Goal: Navigation & Orientation: Understand site structure

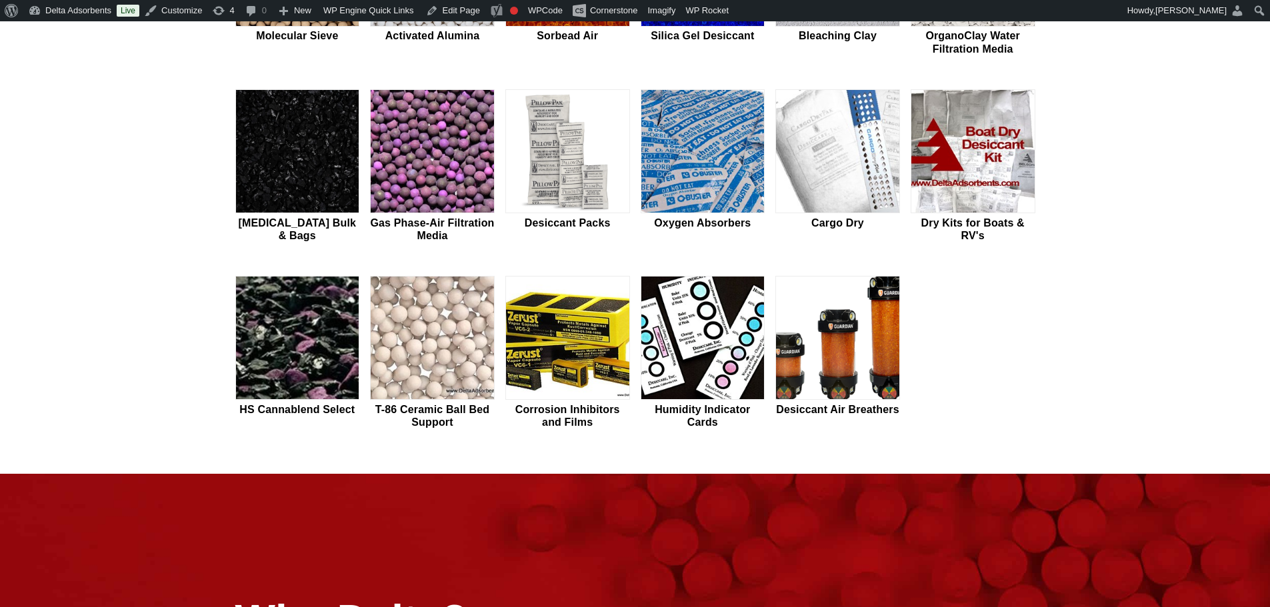
scroll to position [533, 0]
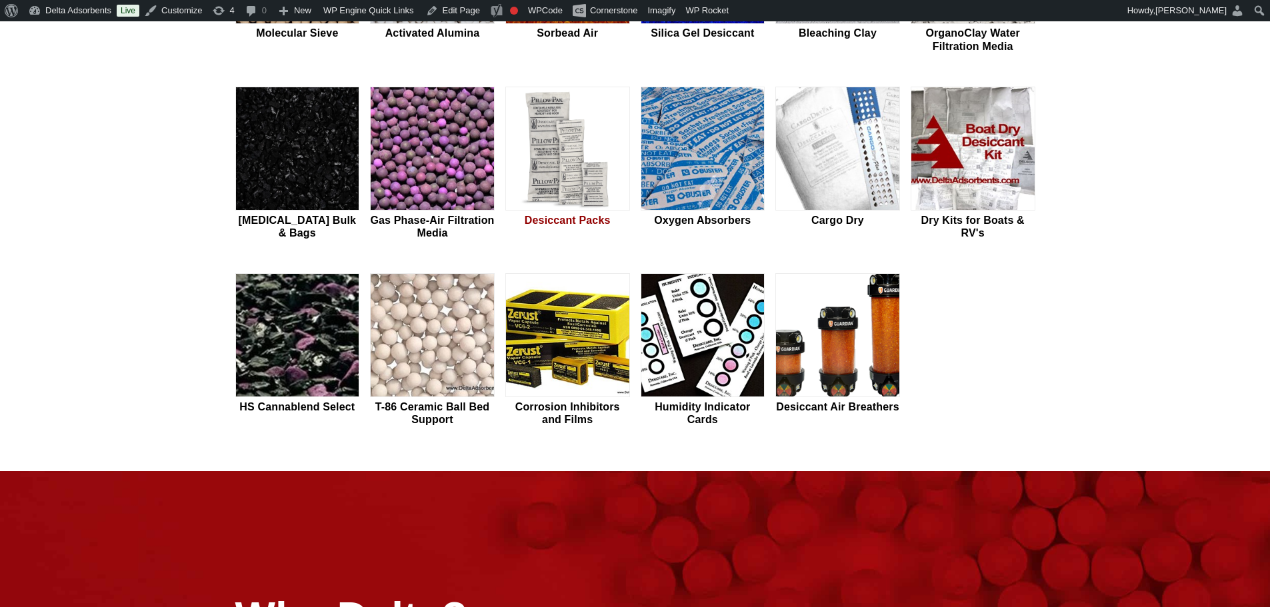
click at [569, 200] on img at bounding box center [567, 149] width 123 height 124
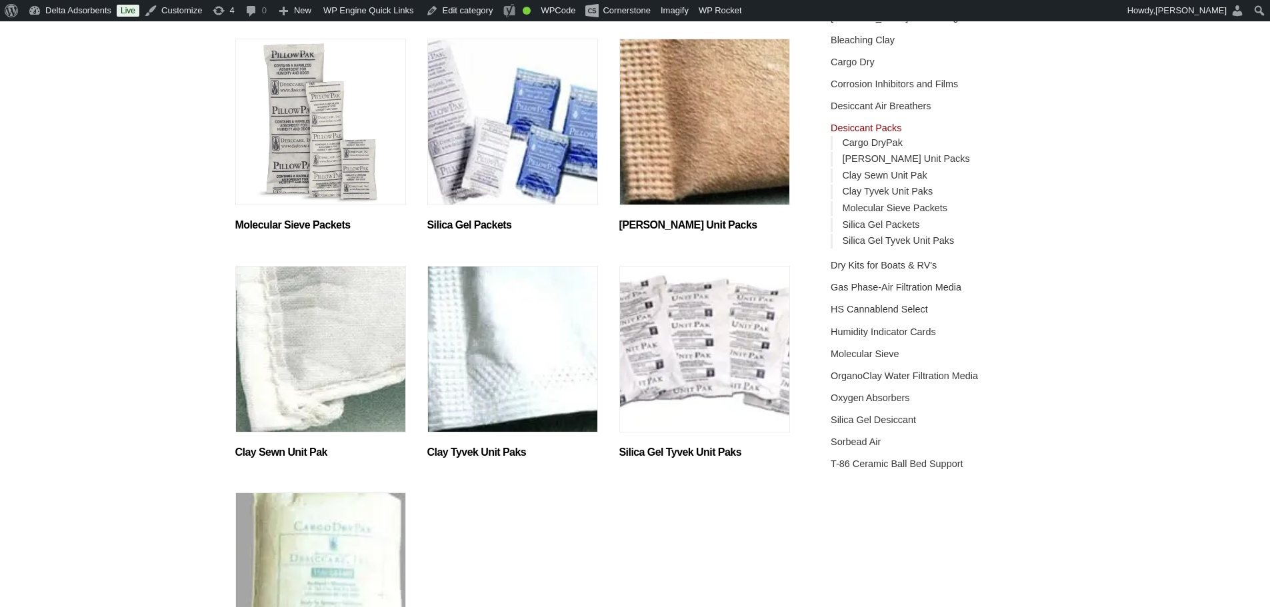
scroll to position [222, 0]
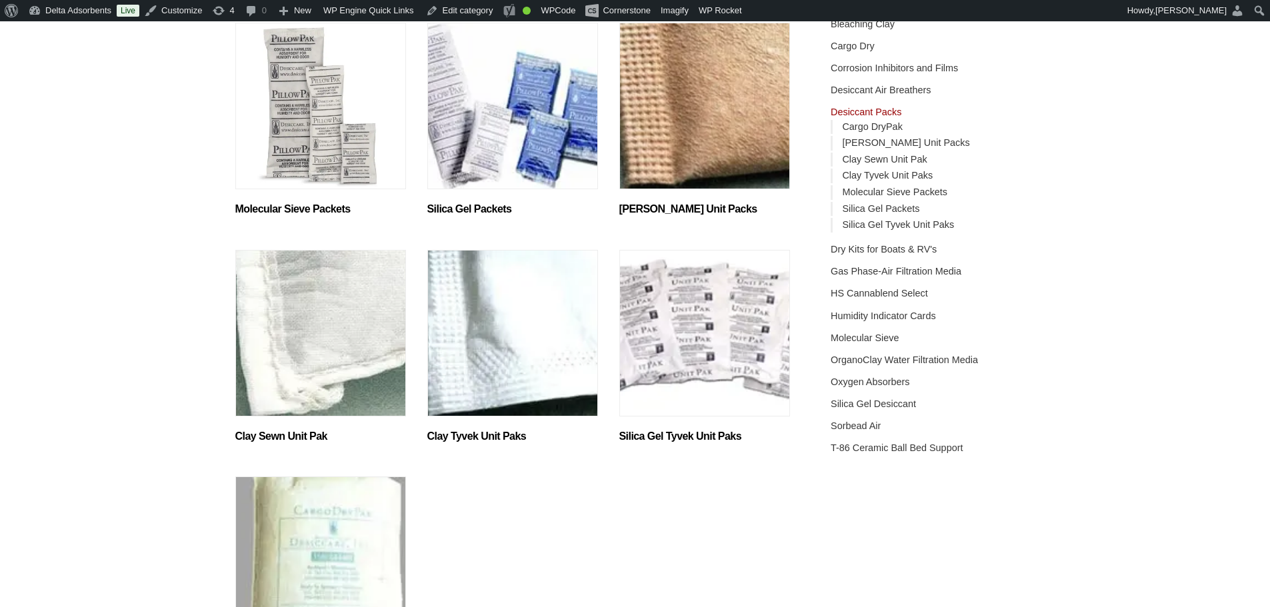
click at [724, 353] on img "Visit product category Silica Gel Tyvek Unit Paks" at bounding box center [704, 333] width 171 height 167
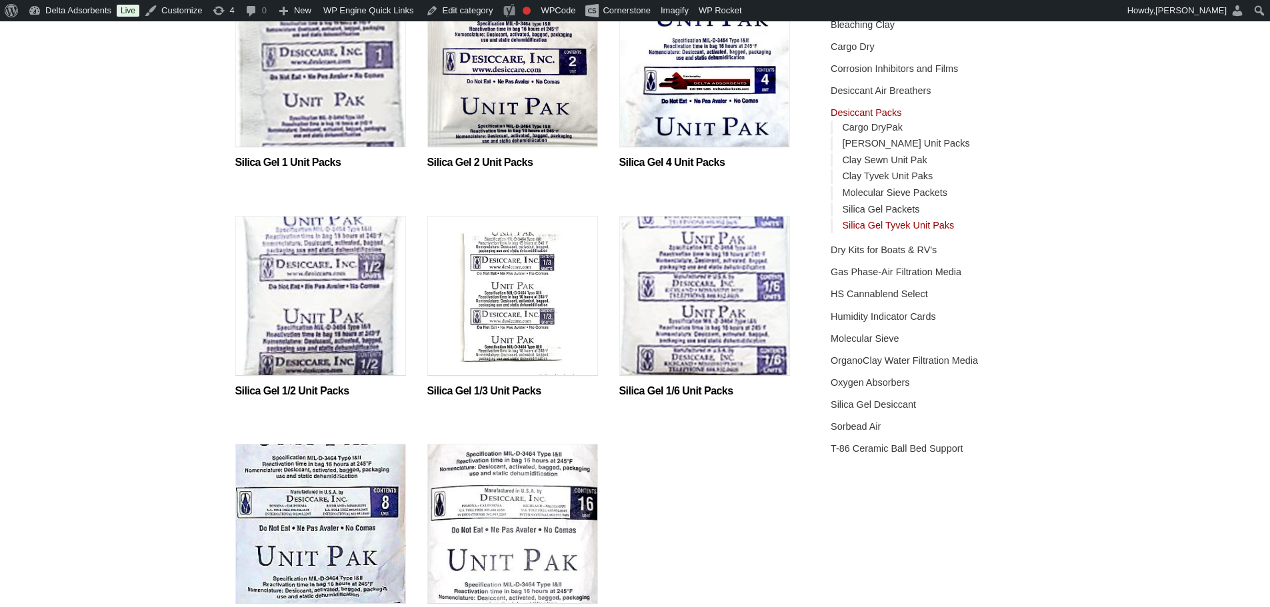
scroll to position [222, 0]
click at [328, 328] on img at bounding box center [320, 298] width 171 height 167
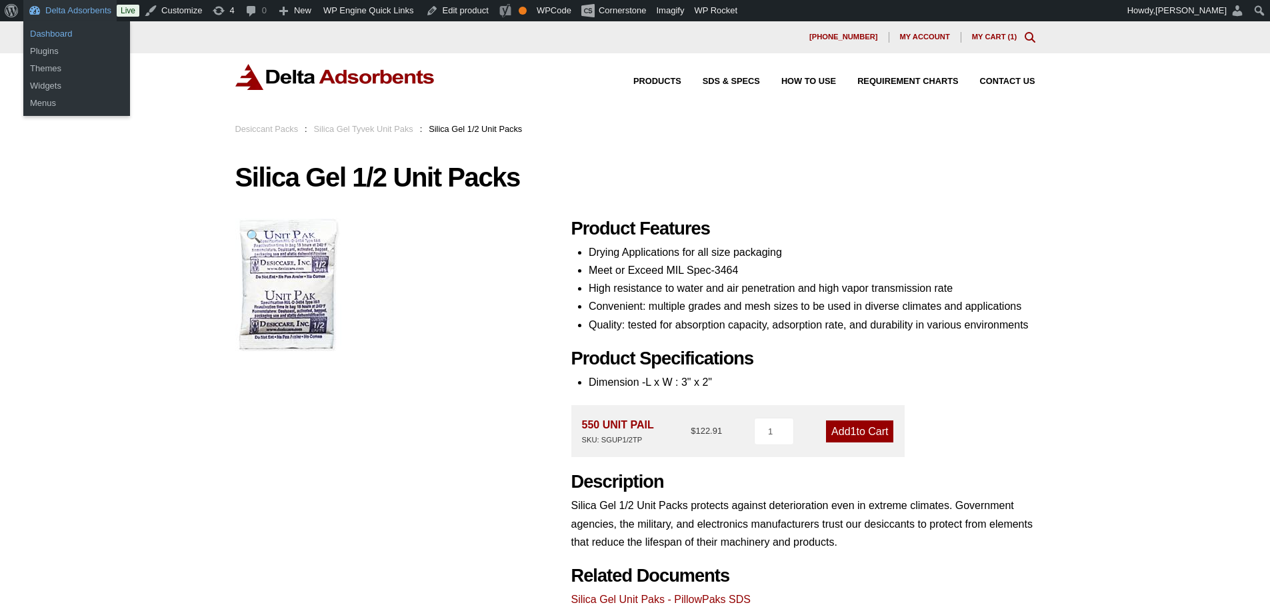
click at [71, 25] on link "Dashboard" at bounding box center [76, 33] width 107 height 17
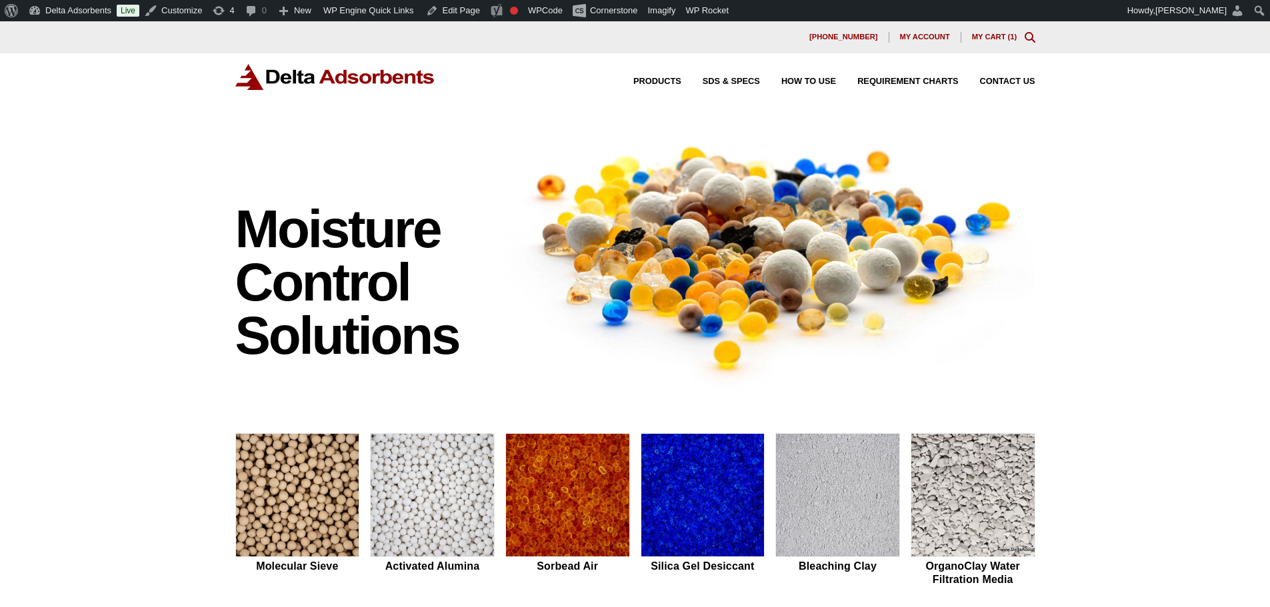
scroll to position [222, 0]
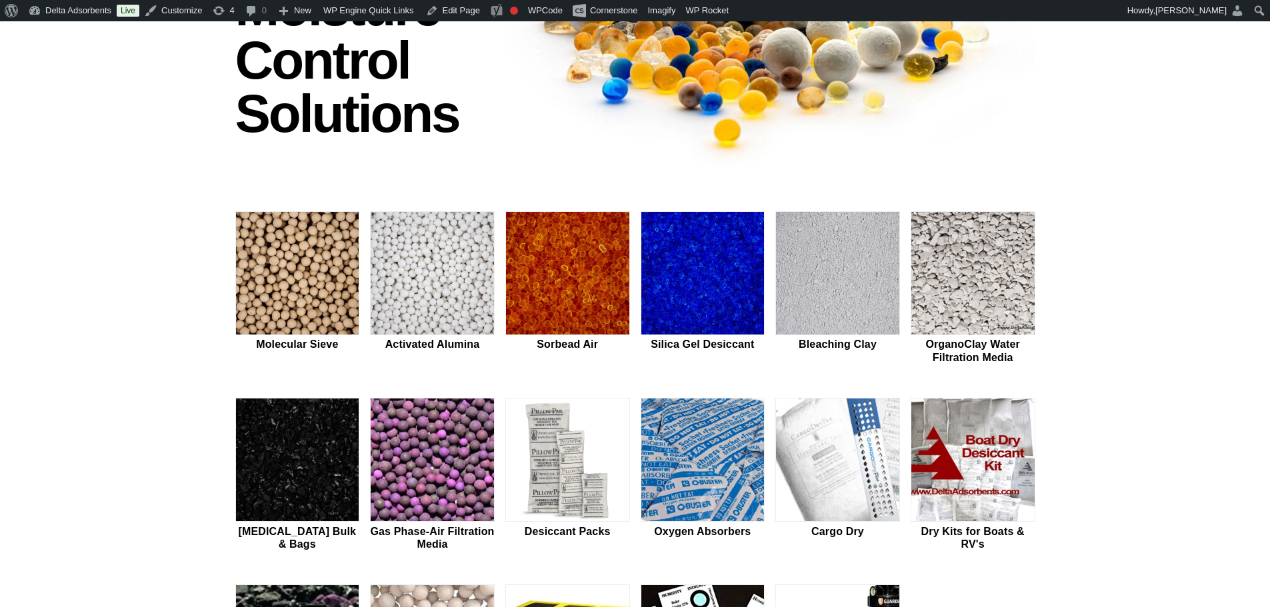
click at [774, 444] on div "Molecular Sieve Activated Alumina Sorbead Air Silica Gel Desiccant Bleaching Cl…" at bounding box center [635, 475] width 800 height 529
click at [793, 444] on img at bounding box center [837, 461] width 123 height 124
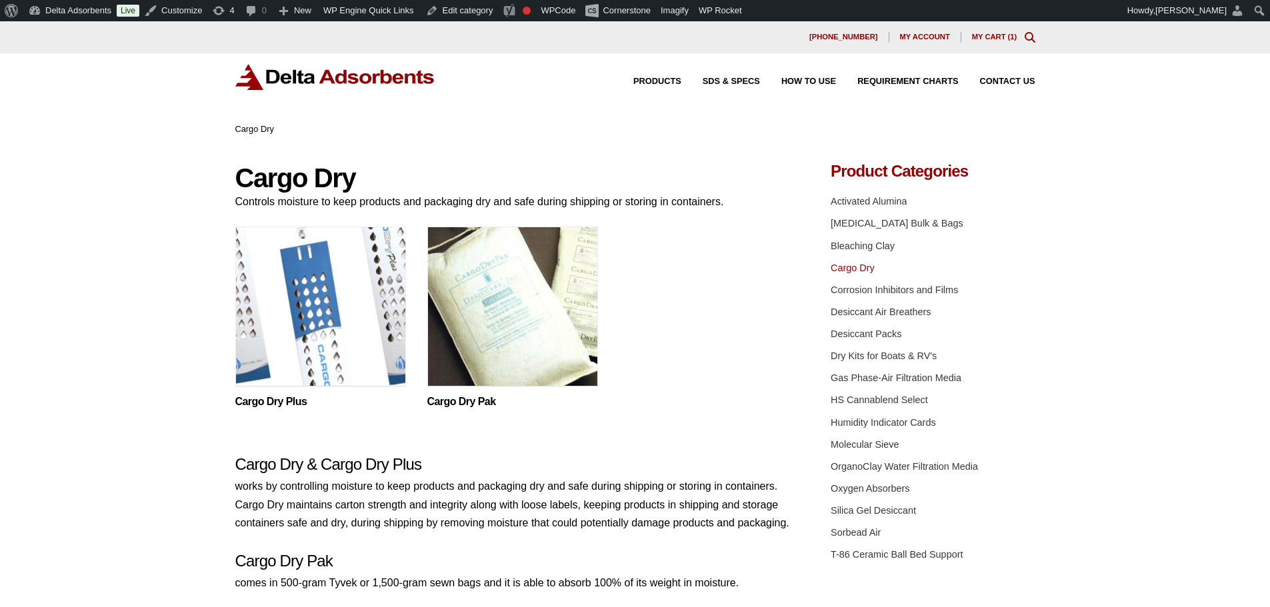
click at [361, 357] on img at bounding box center [320, 310] width 171 height 167
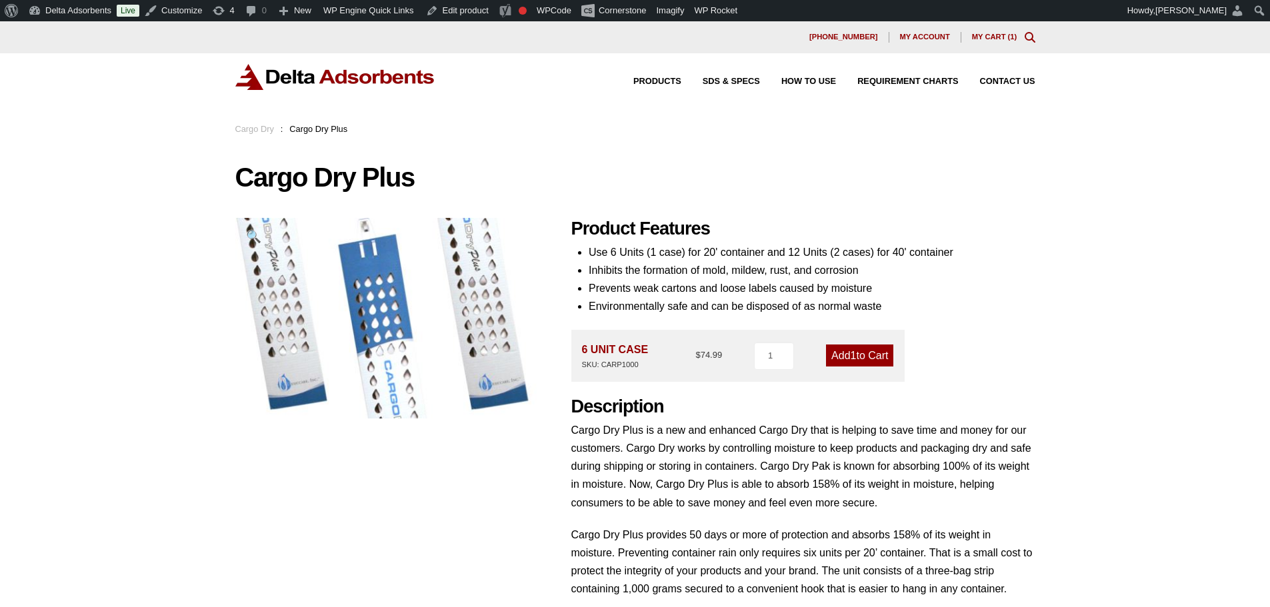
click at [271, 79] on img at bounding box center [335, 77] width 200 height 26
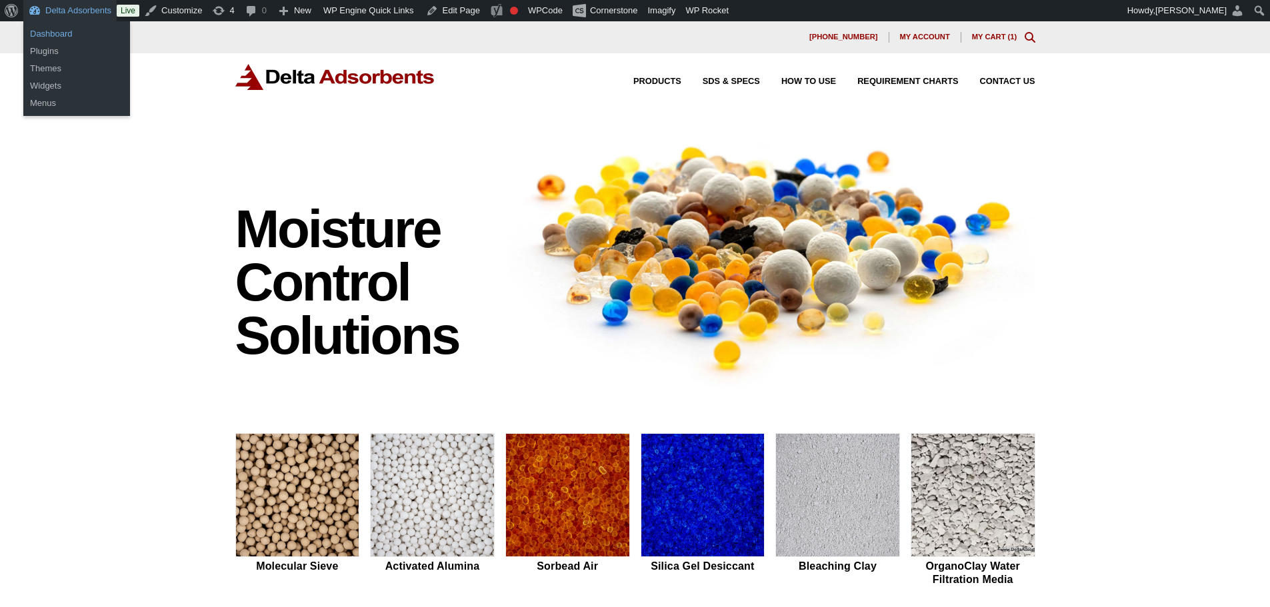
click at [61, 39] on link "Dashboard" at bounding box center [76, 33] width 107 height 17
click at [55, 40] on link "Dashboard" at bounding box center [76, 33] width 107 height 17
click at [59, 29] on link "Dashboard" at bounding box center [76, 33] width 107 height 17
click at [67, 30] on link "Dashboard" at bounding box center [76, 33] width 107 height 17
click at [62, 28] on link "Dashboard" at bounding box center [76, 33] width 107 height 17
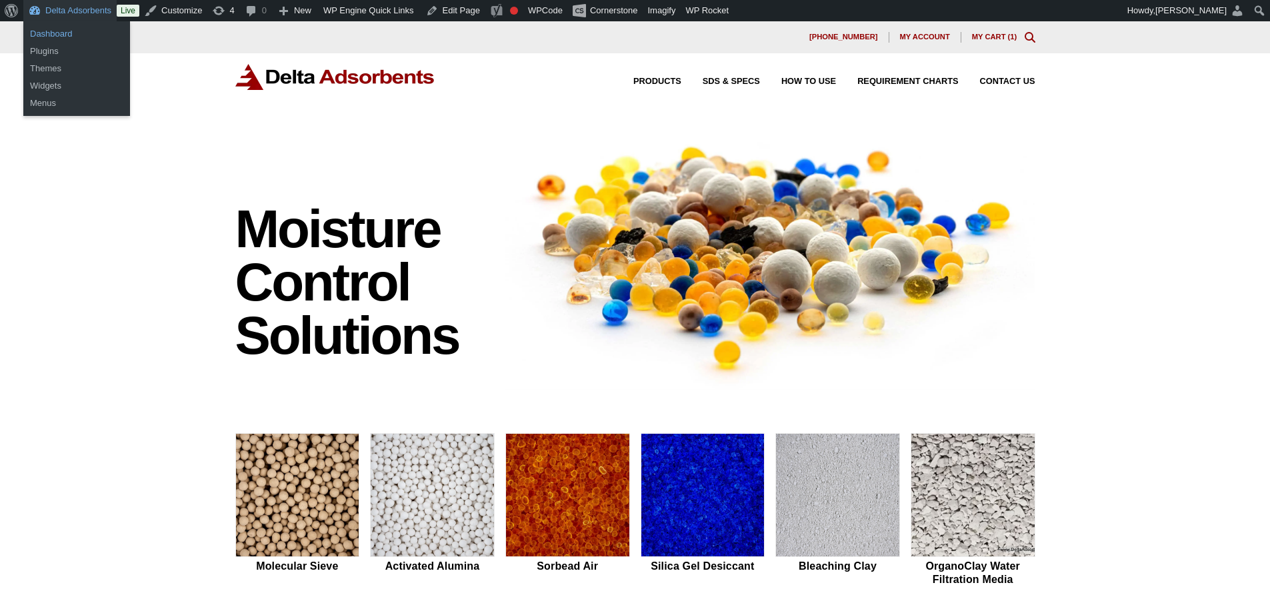
click at [43, 29] on link "Dashboard" at bounding box center [76, 33] width 107 height 17
